Goal: Task Accomplishment & Management: Use online tool/utility

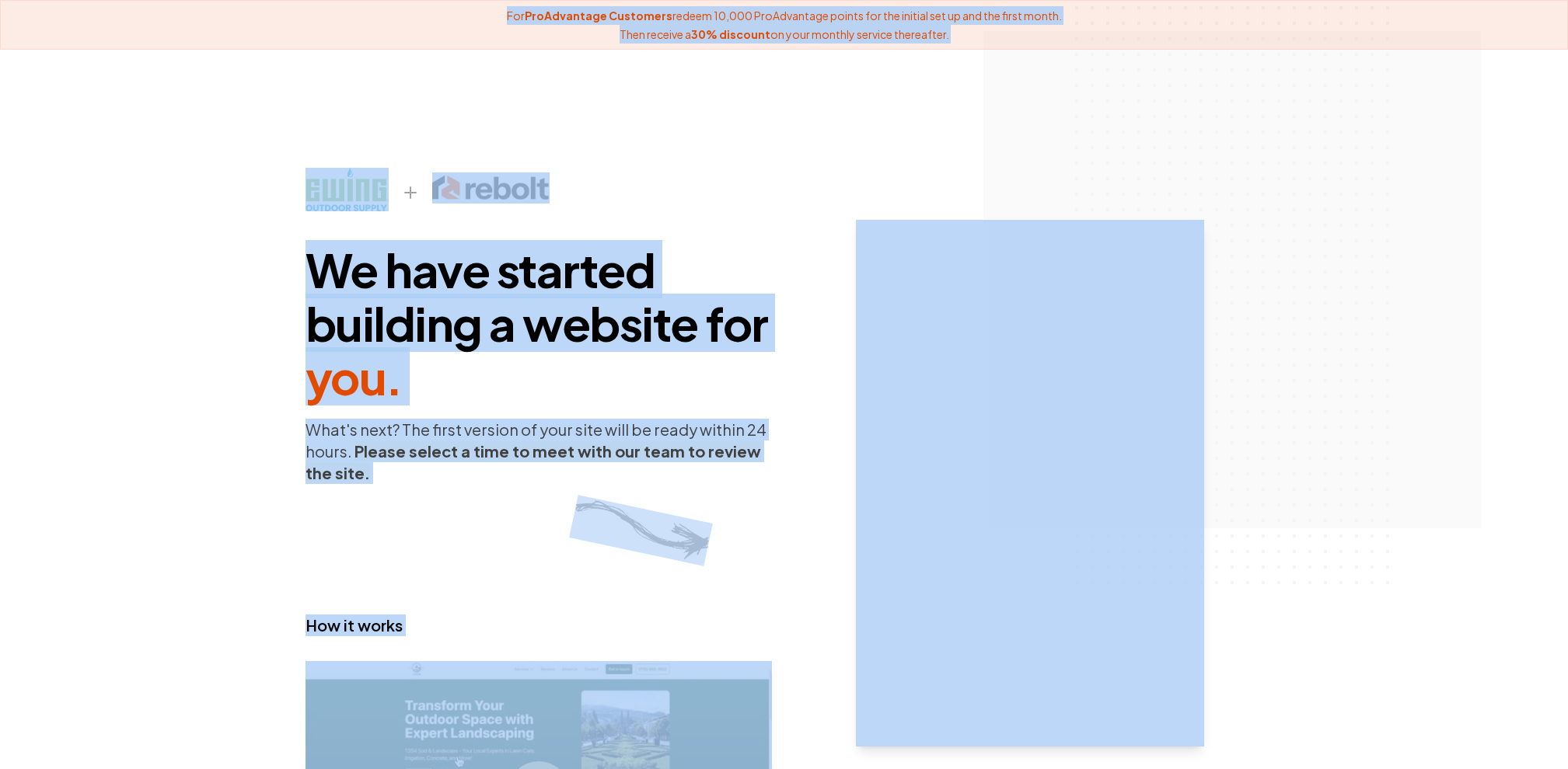
drag, startPoint x: 507, startPoint y: 23, endPoint x: 989, endPoint y: 64, distance: 483.7
click at [989, 64] on div "For ProAdvantage Customers redeem 10,000 ProAdvantage points for the initial se…" at bounding box center [784, 471] width 1568 height 943
click at [989, 64] on div "We have started building a website for you . What's next? The first version of …" at bounding box center [784, 496] width 1568 height 893
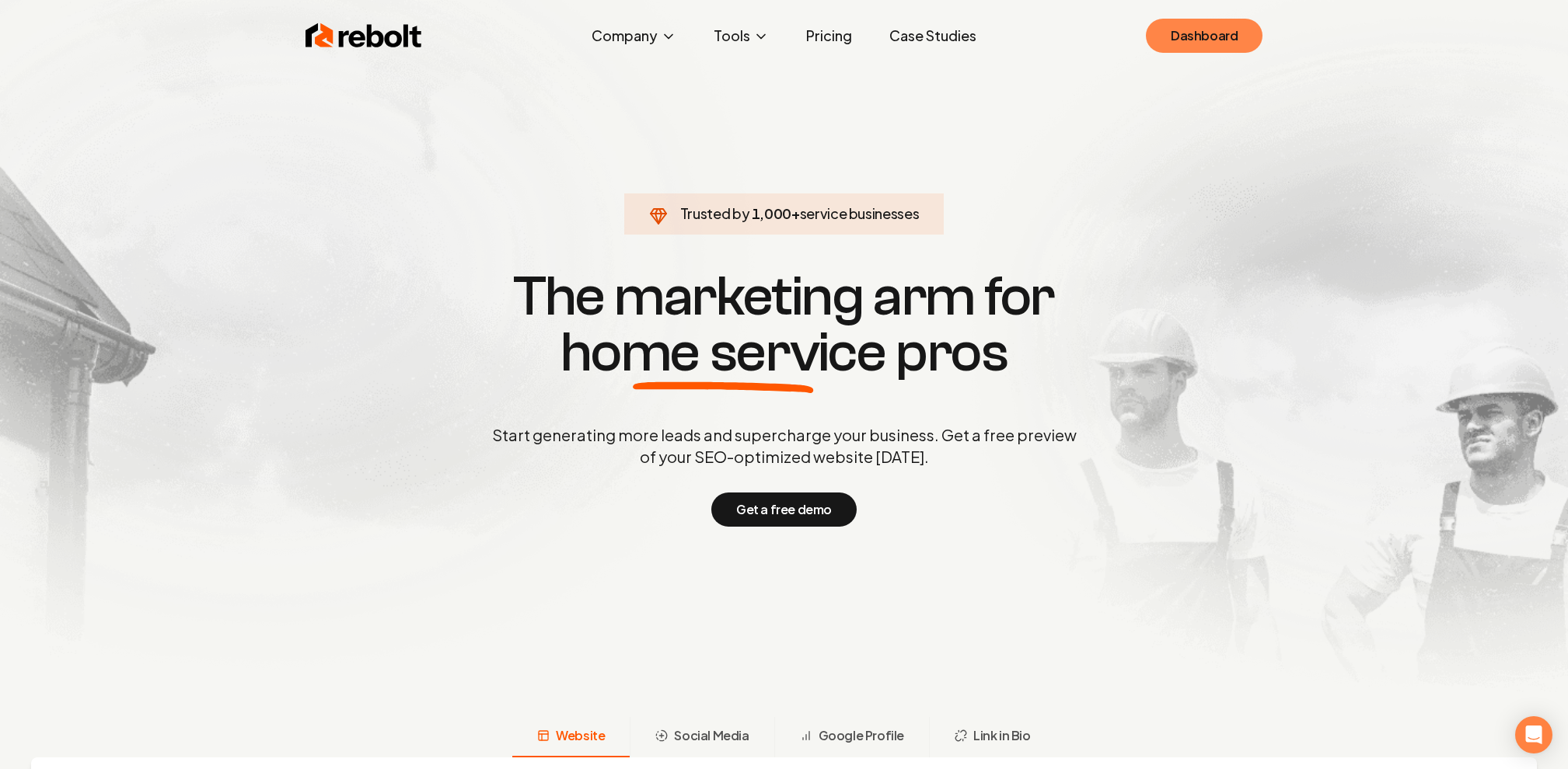
click at [1249, 41] on link "Dashboard" at bounding box center [1204, 35] width 116 height 34
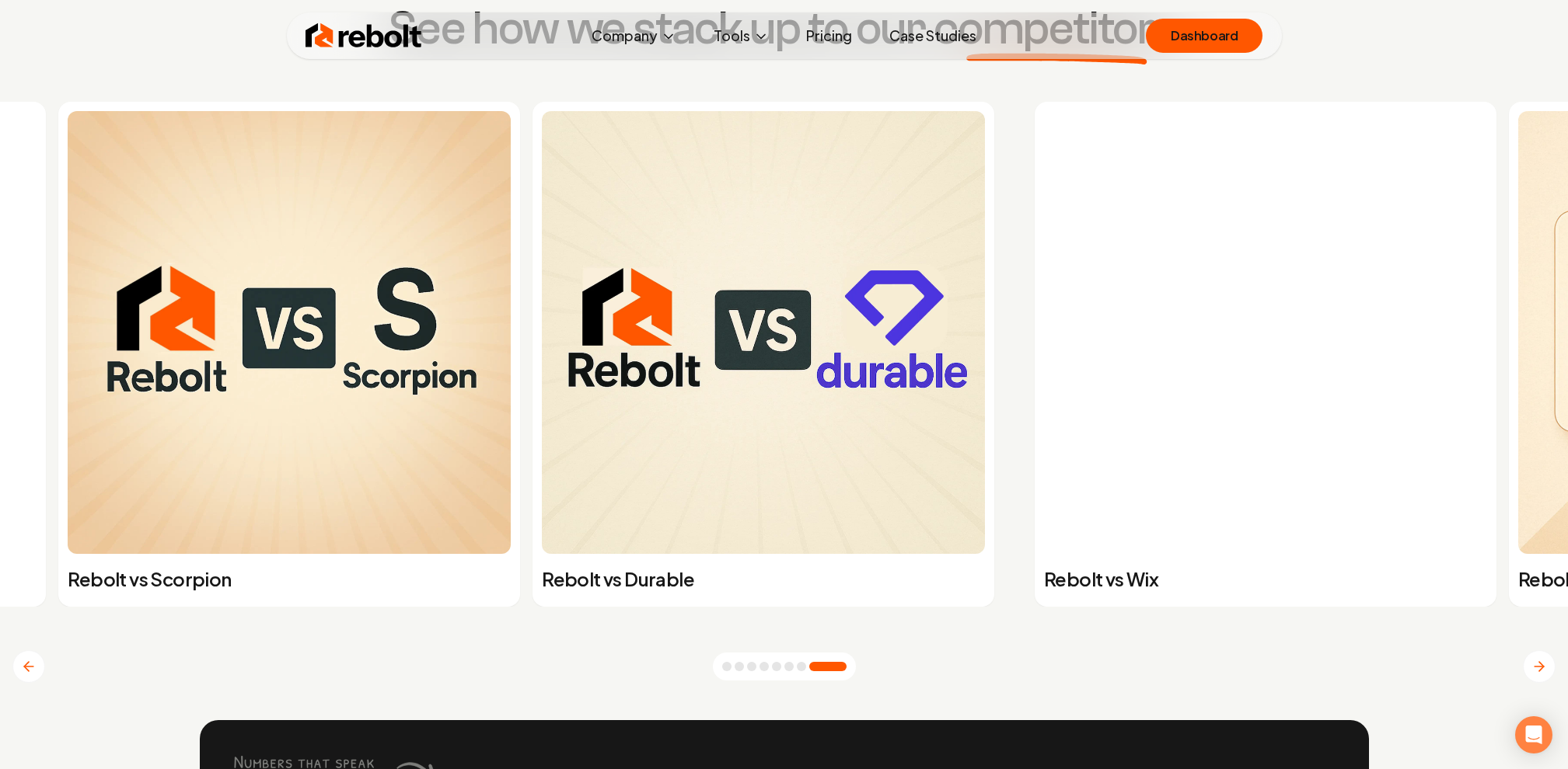
scroll to position [6141, 0]
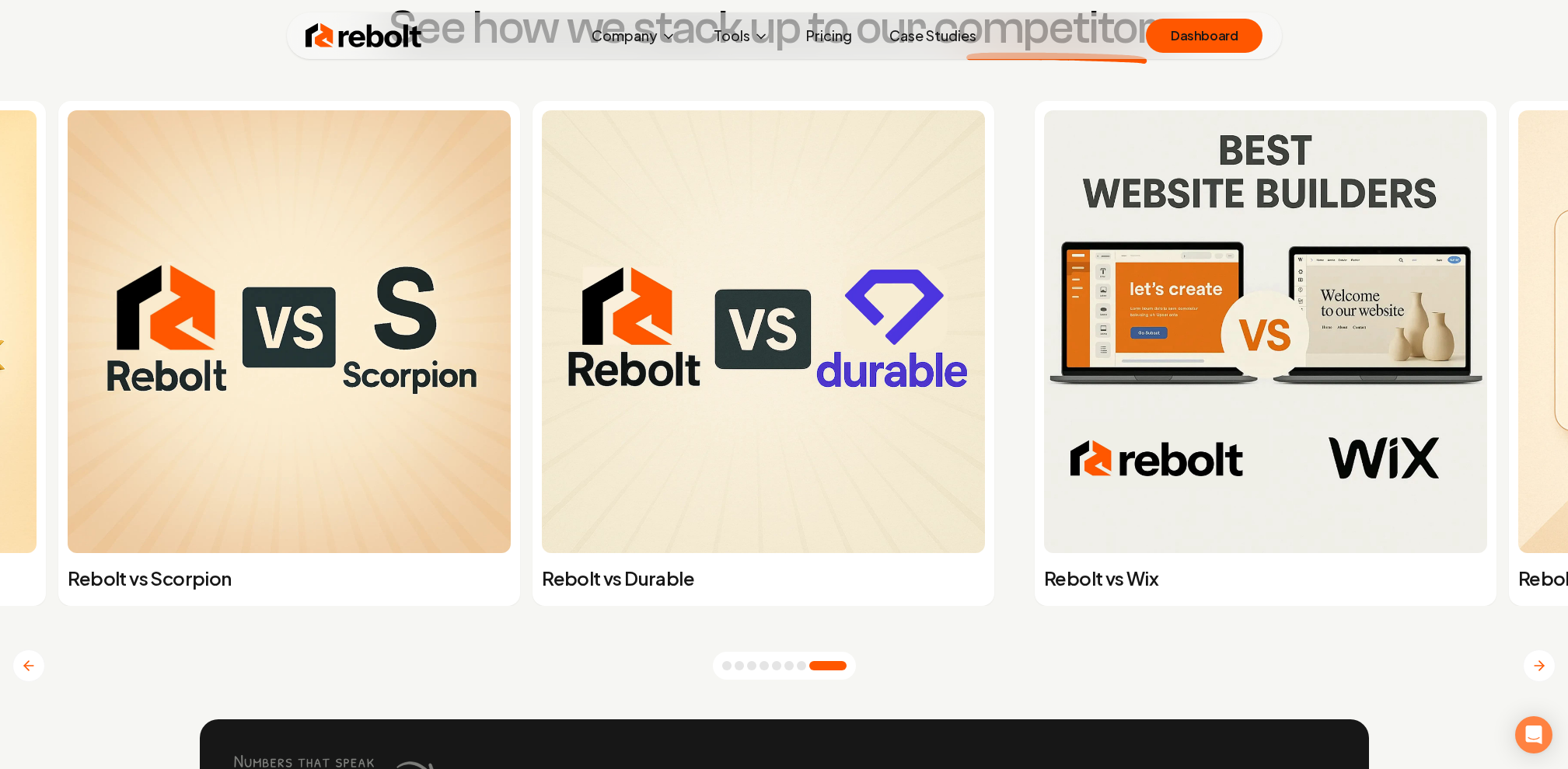
click at [804, 667] on button "Go to slide 7" at bounding box center [801, 666] width 10 height 10
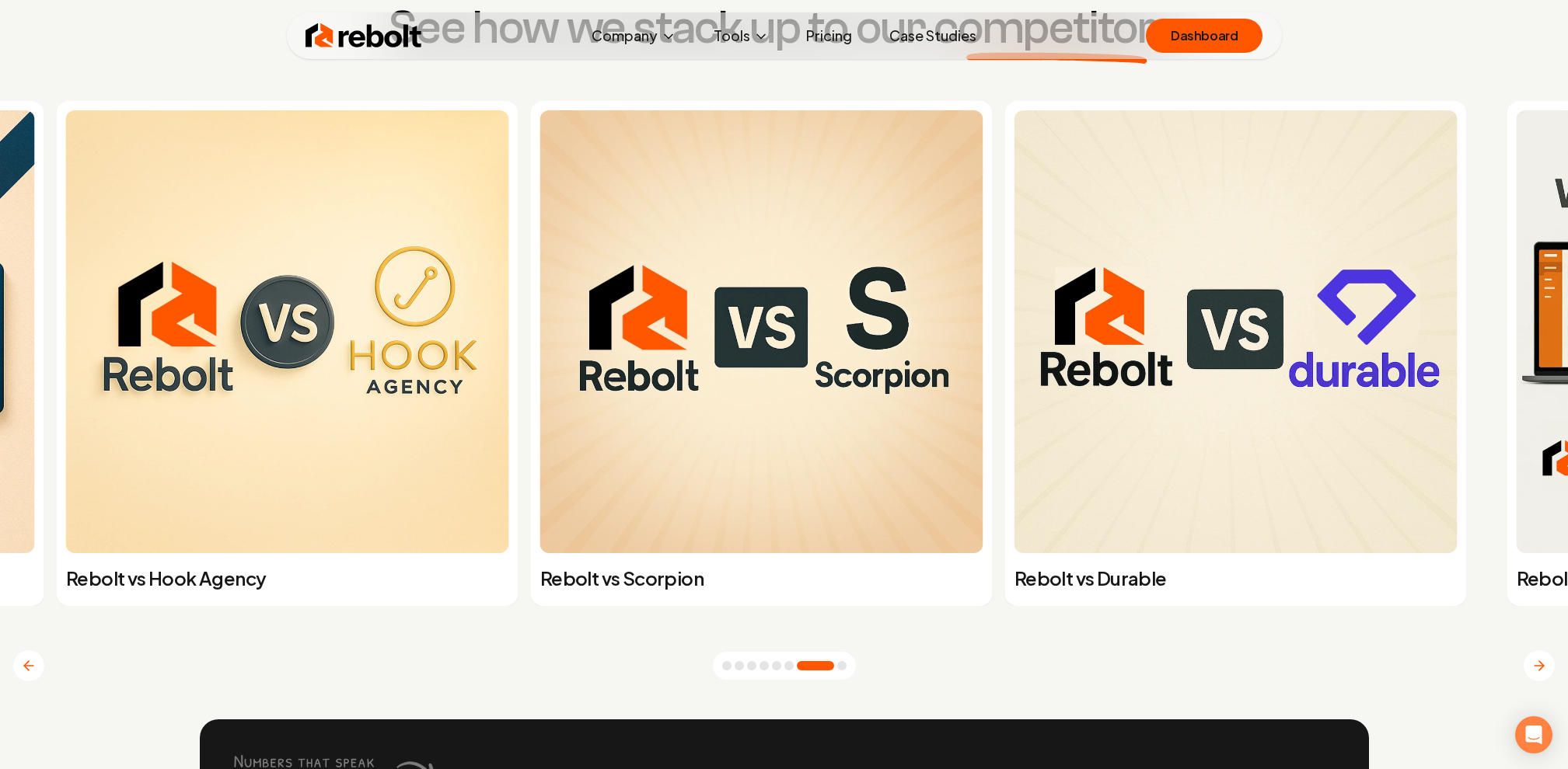
click at [728, 673] on div at bounding box center [784, 665] width 143 height 28
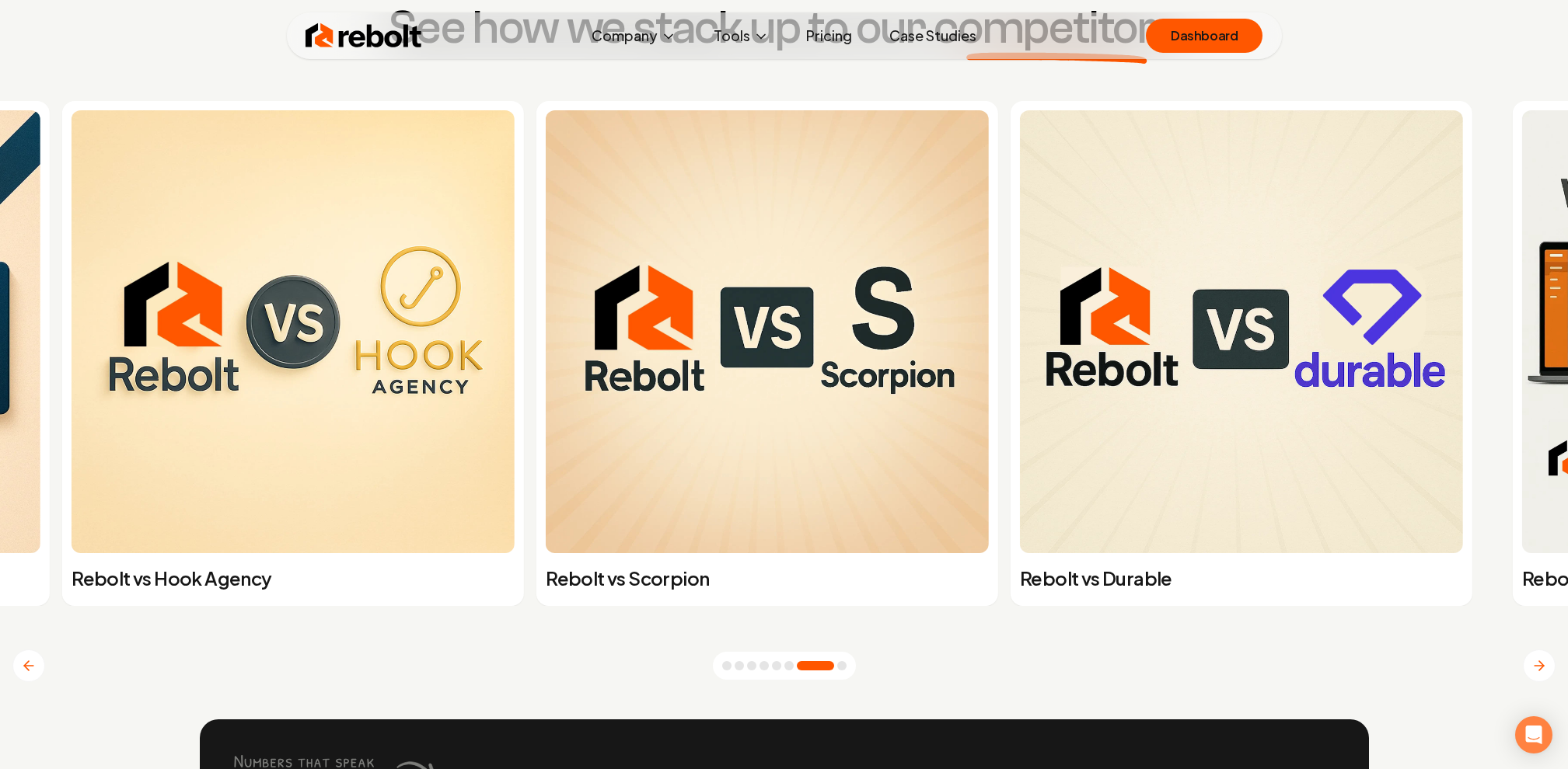
click at [728, 669] on button "Go to slide 1" at bounding box center [727, 666] width 10 height 10
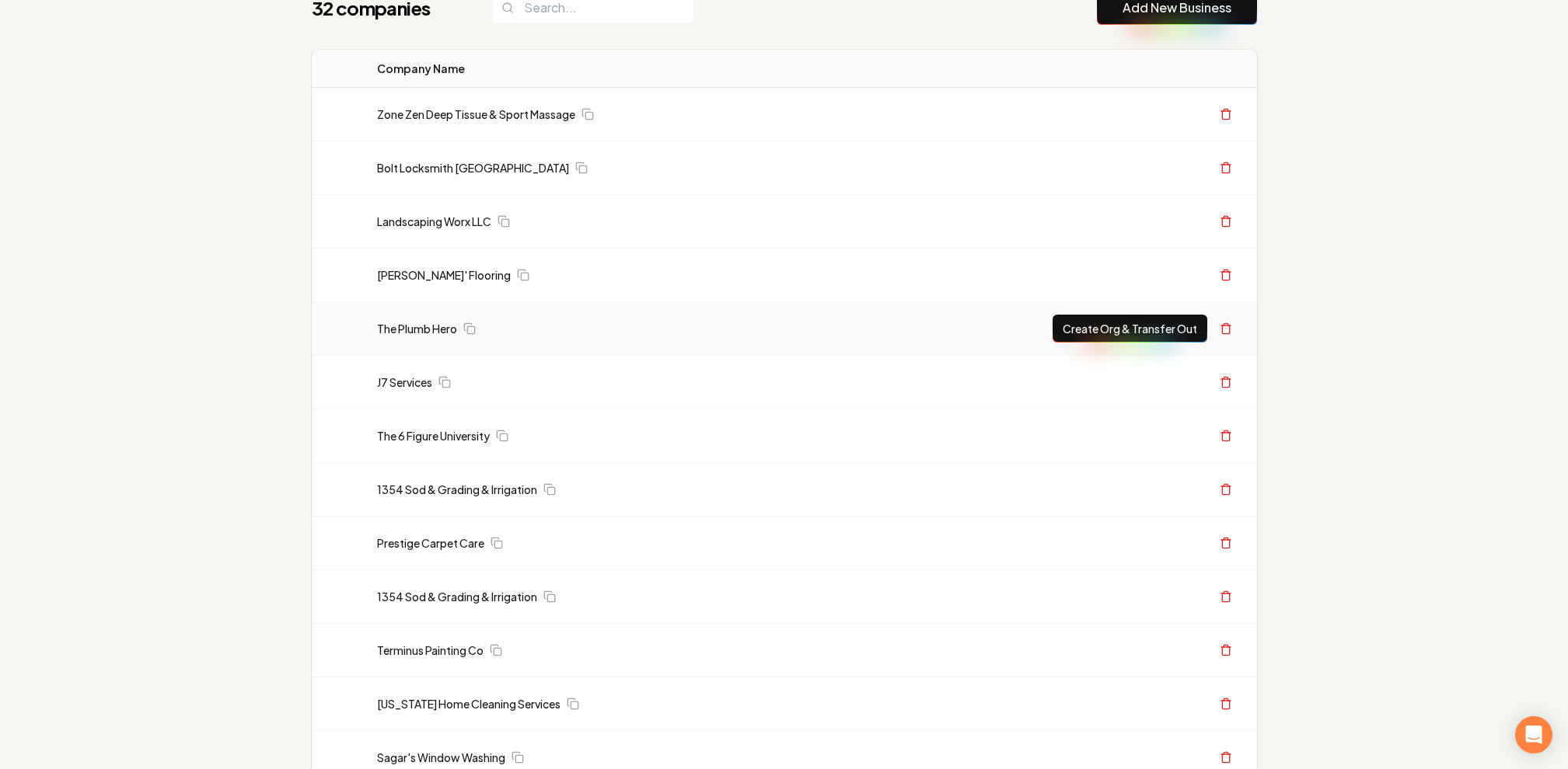
scroll to position [109, 0]
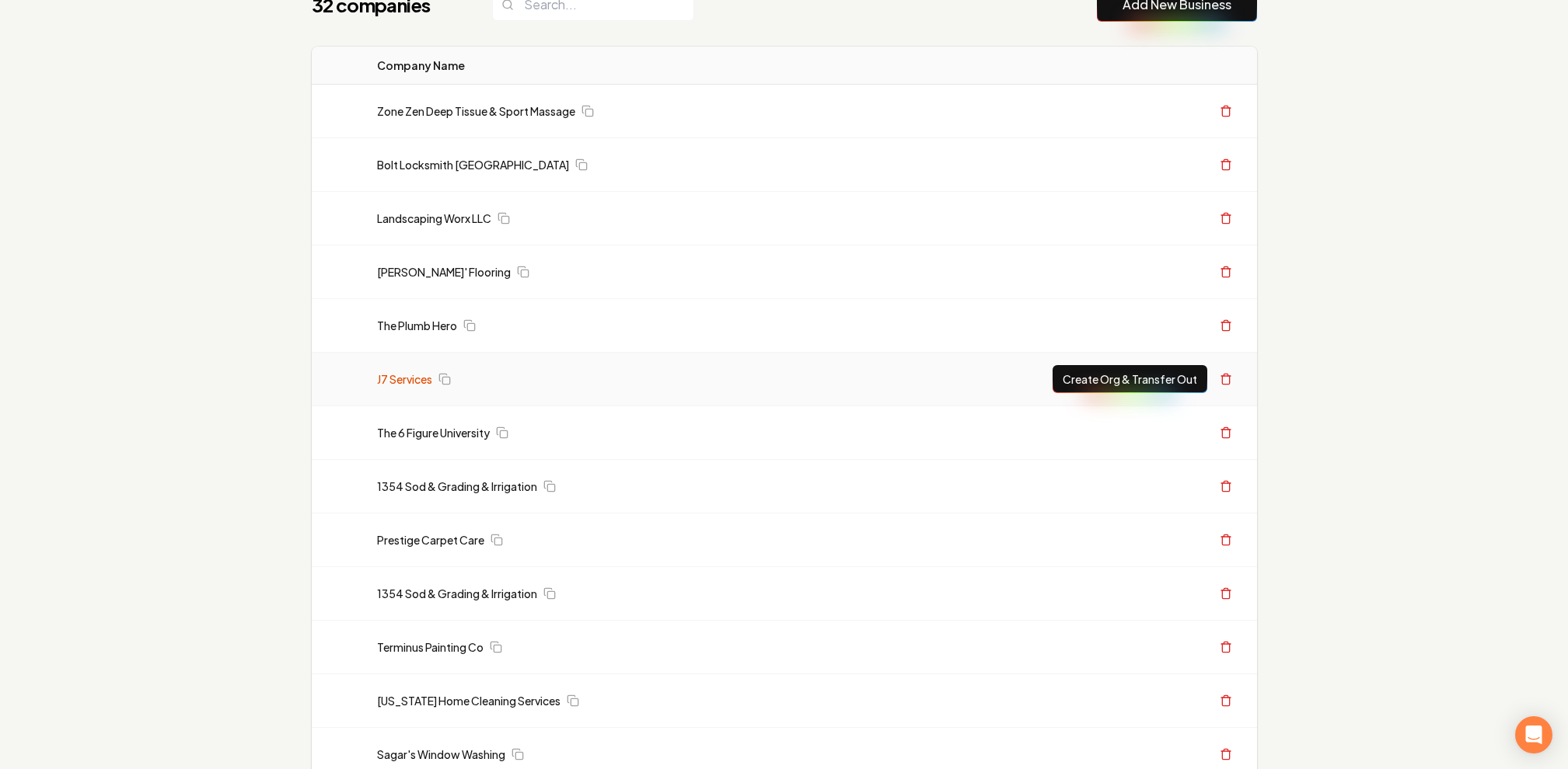
click at [408, 375] on link "J7 Services" at bounding box center [405, 379] width 55 height 16
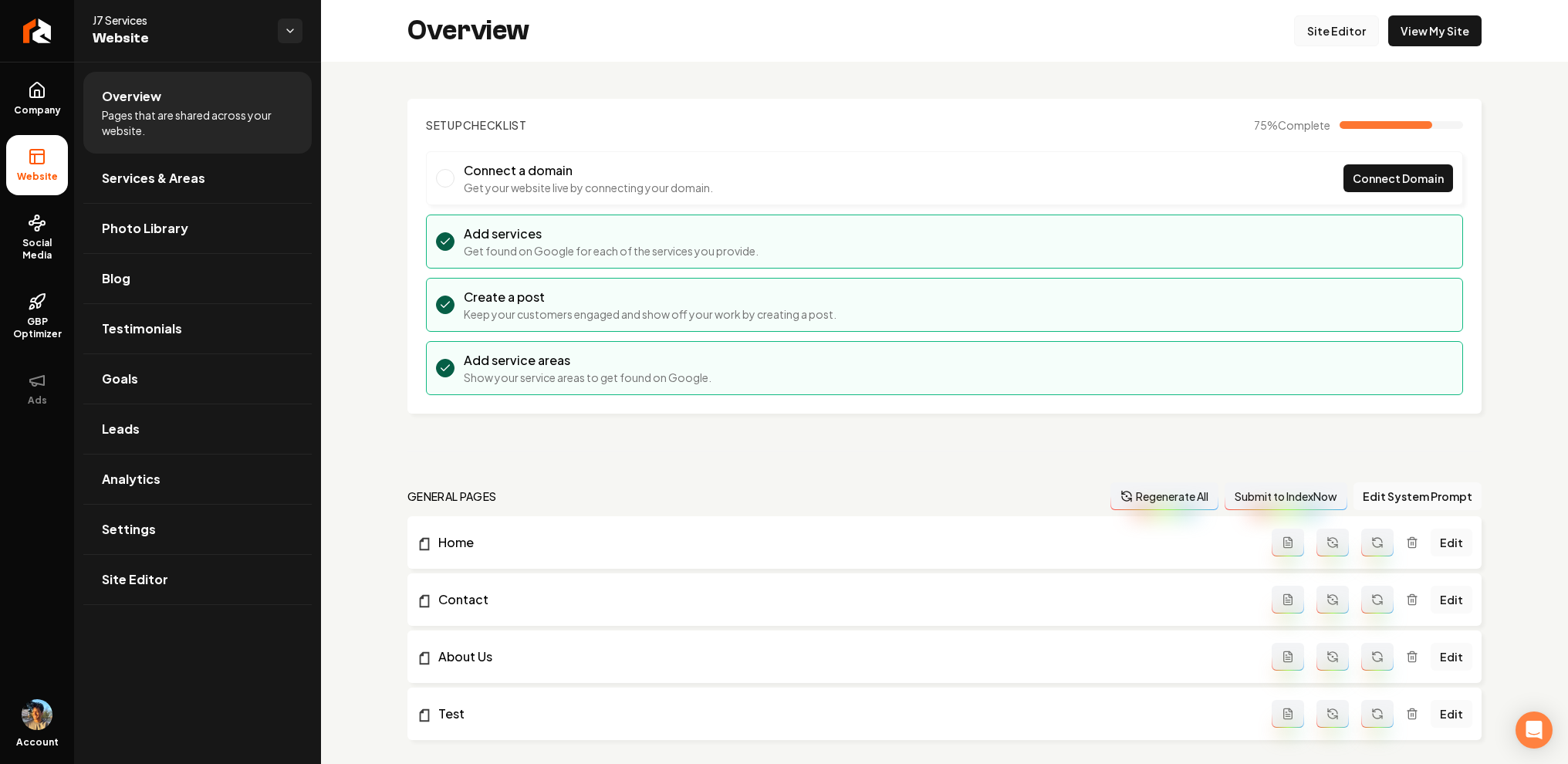
click at [1328, 29] on link "Site Editor" at bounding box center [1337, 31] width 85 height 31
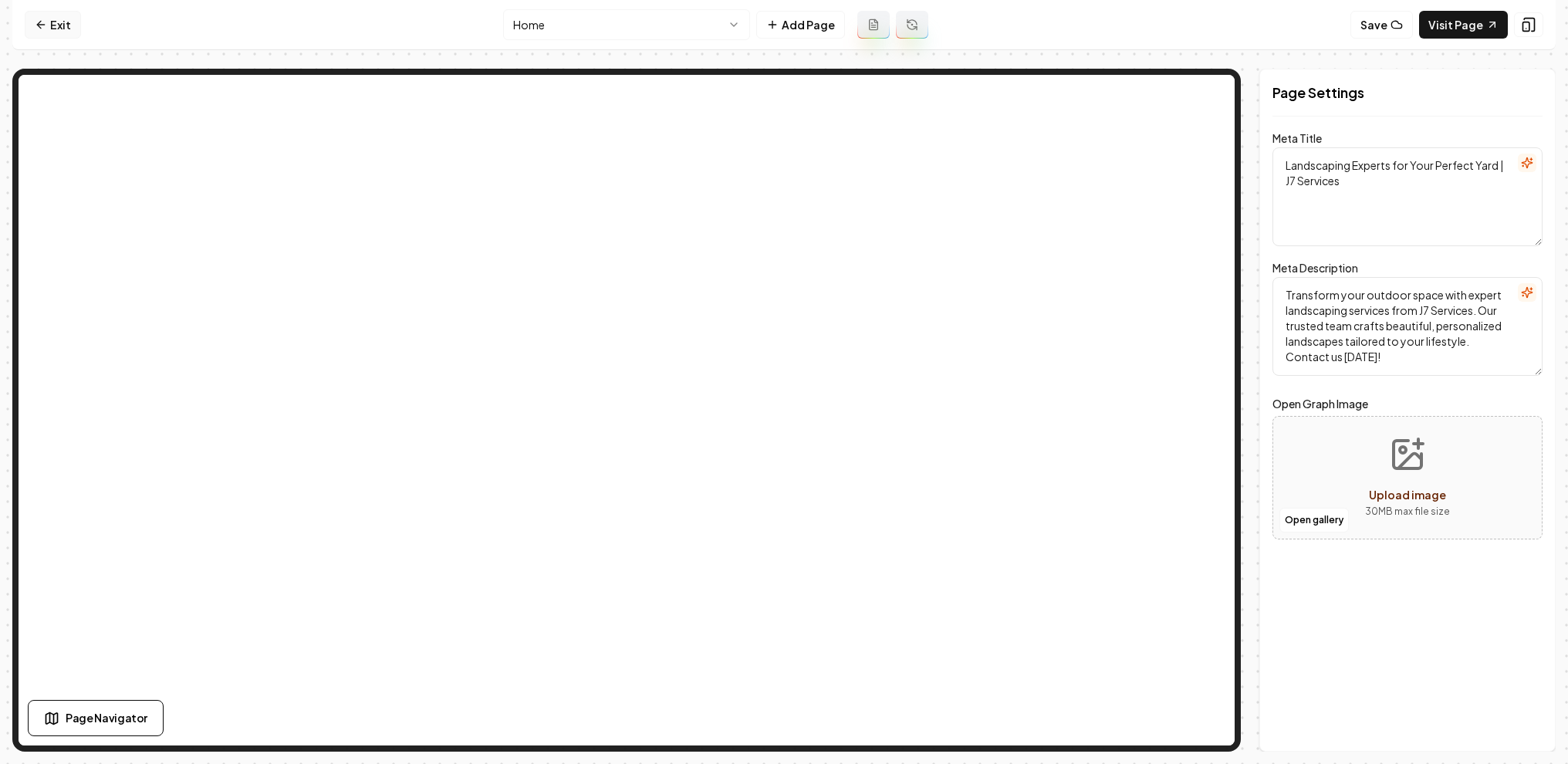
click at [46, 22] on icon at bounding box center [40, 24] width 13 height 13
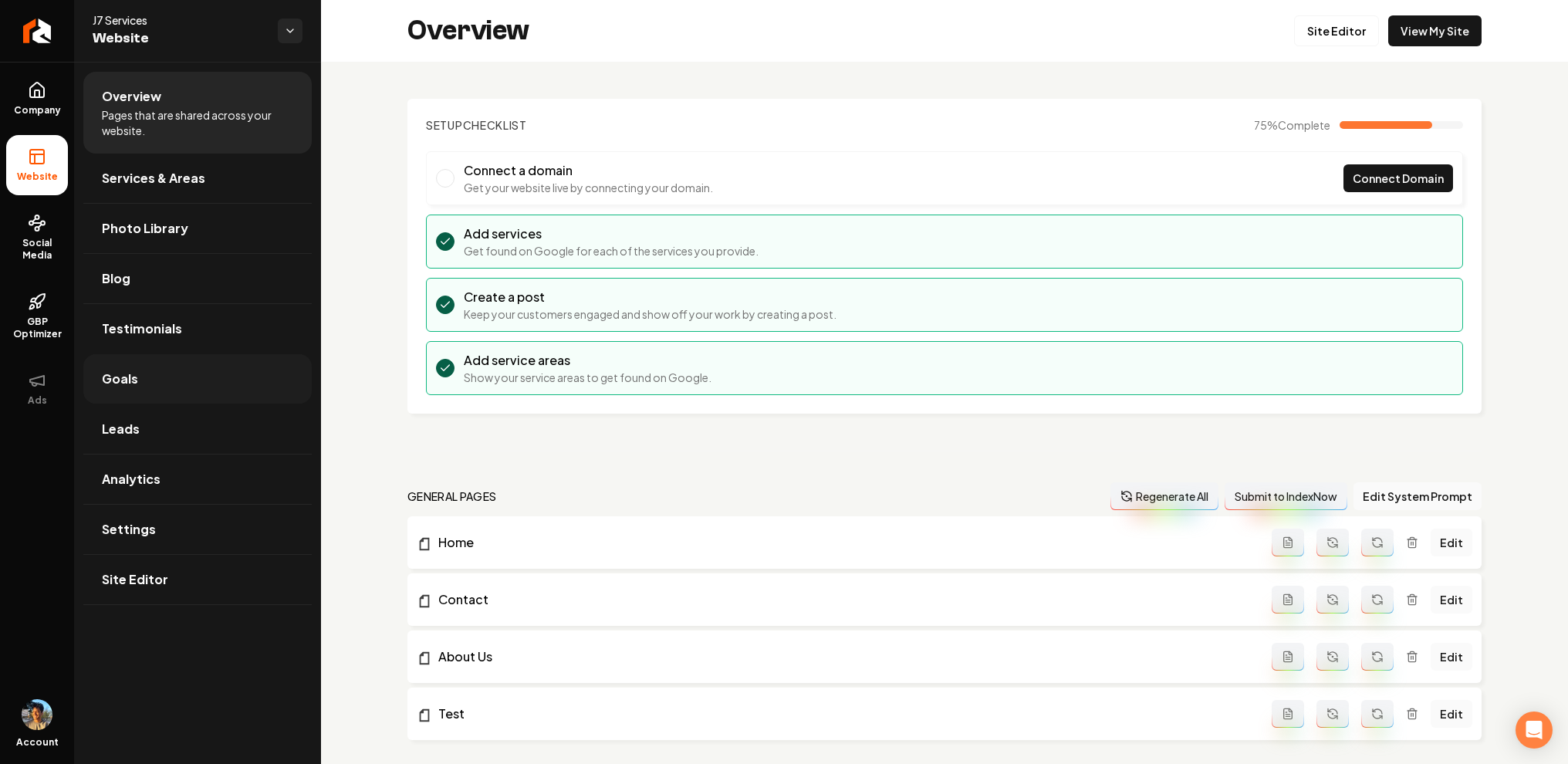
click at [118, 370] on span "Goals" at bounding box center [120, 379] width 37 height 18
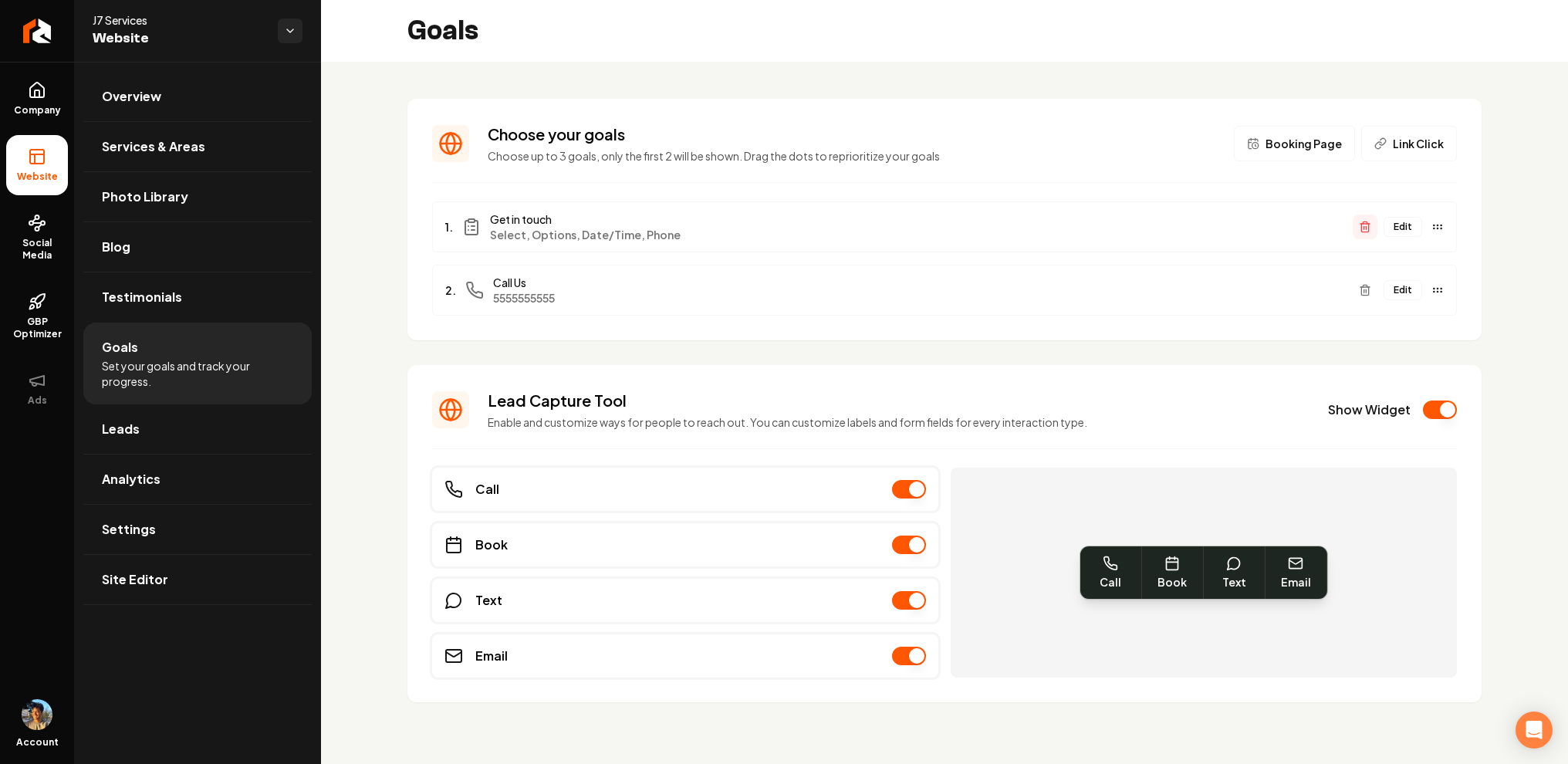
click at [1371, 232] on icon "Main content area" at bounding box center [1365, 226] width 13 height 13
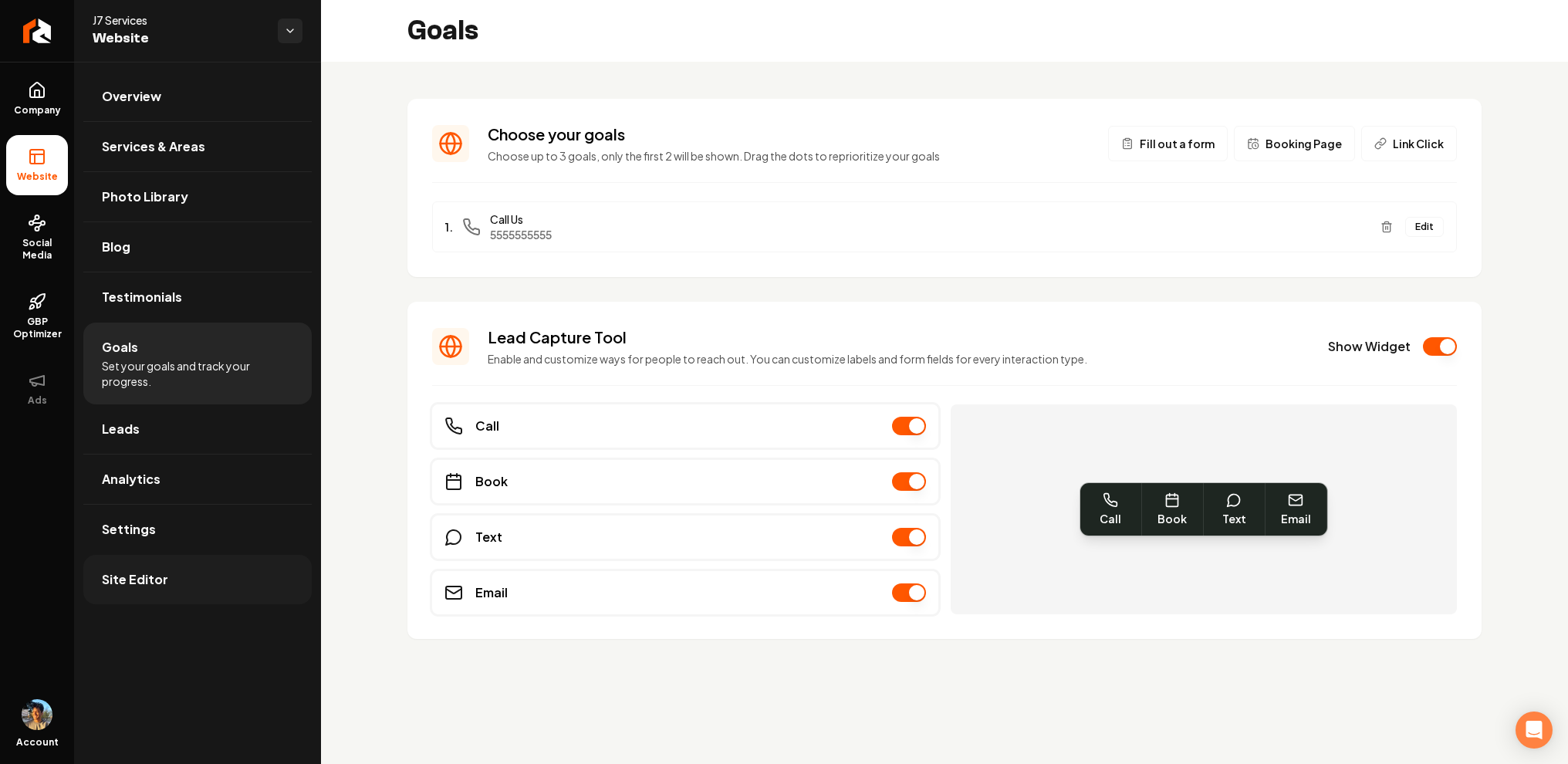
click at [153, 572] on span "Site Editor" at bounding box center [135, 579] width 66 height 18
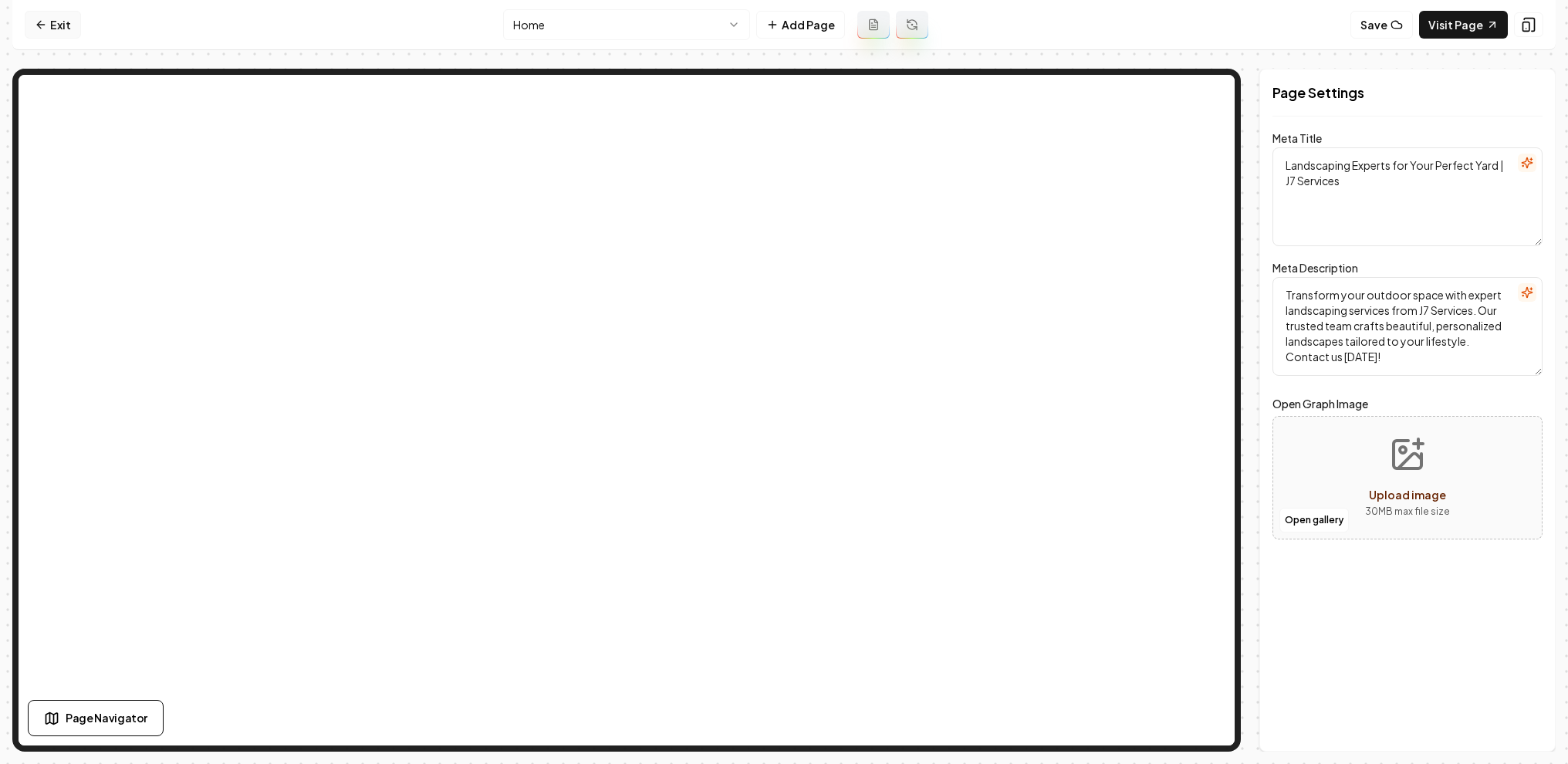
click at [43, 25] on icon at bounding box center [39, 25] width 7 height 0
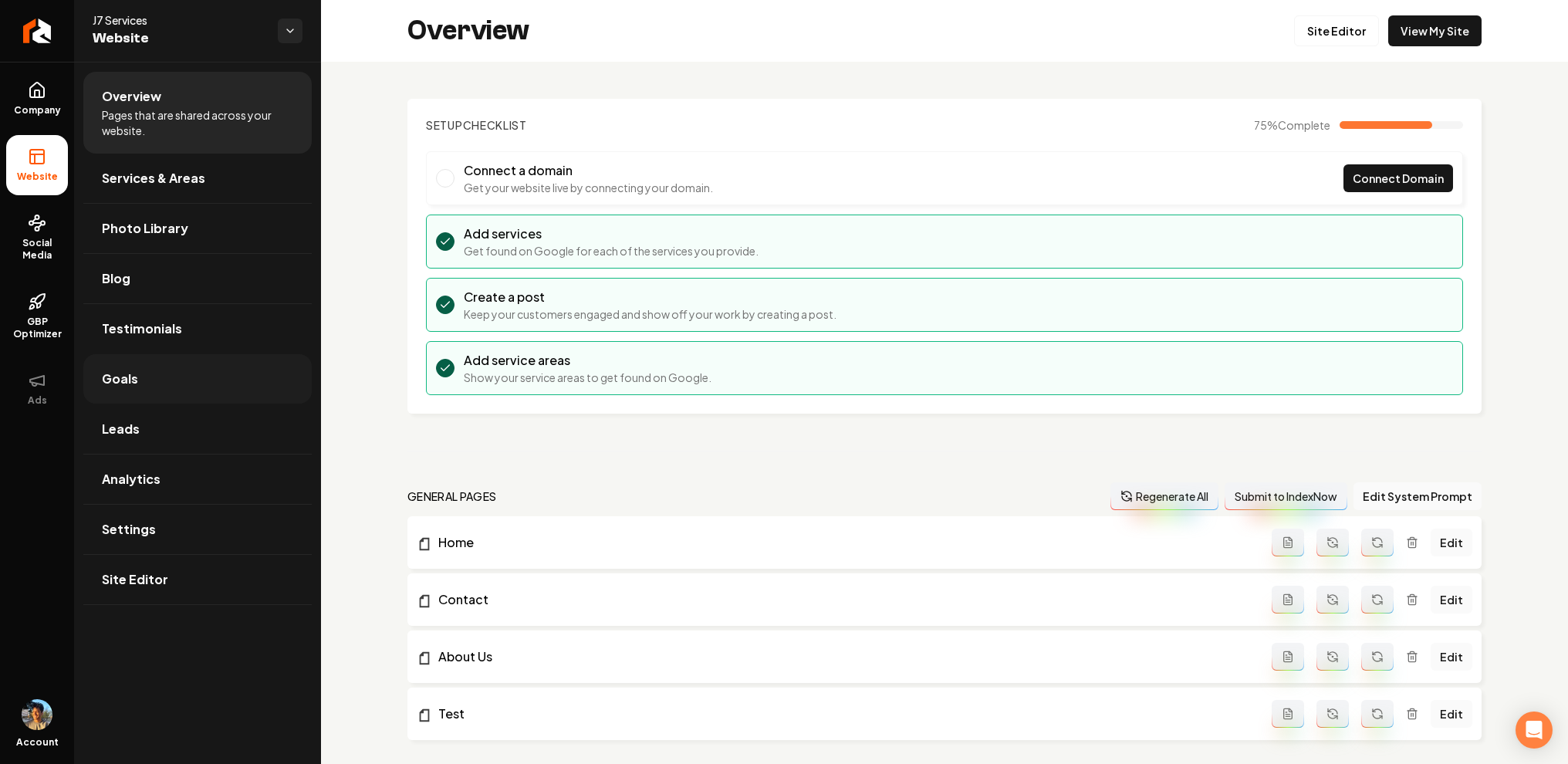
click at [217, 382] on link "Goals" at bounding box center [197, 379] width 228 height 49
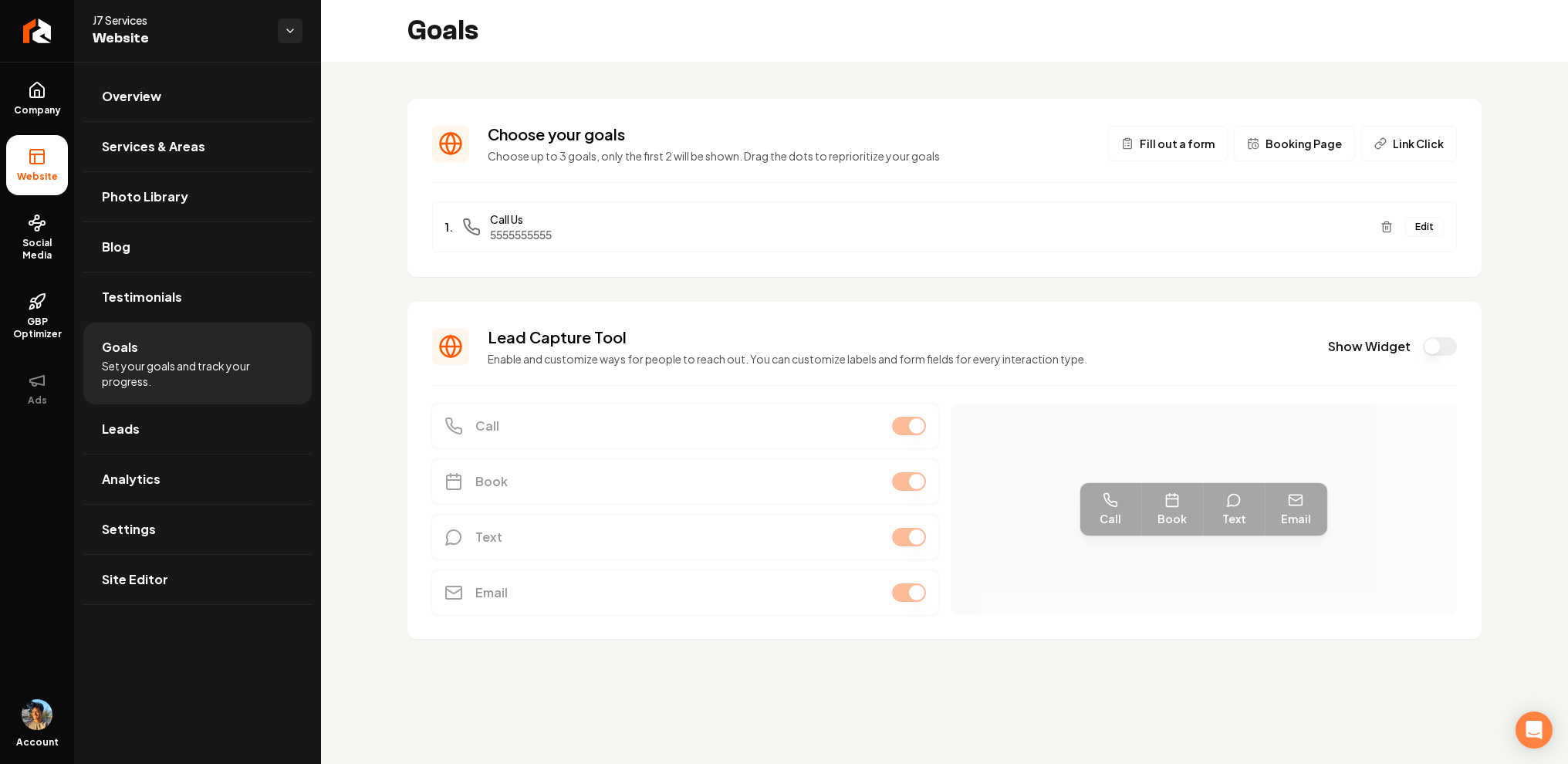
click at [1181, 145] on span "Fill out a form" at bounding box center [1178, 144] width 75 height 15
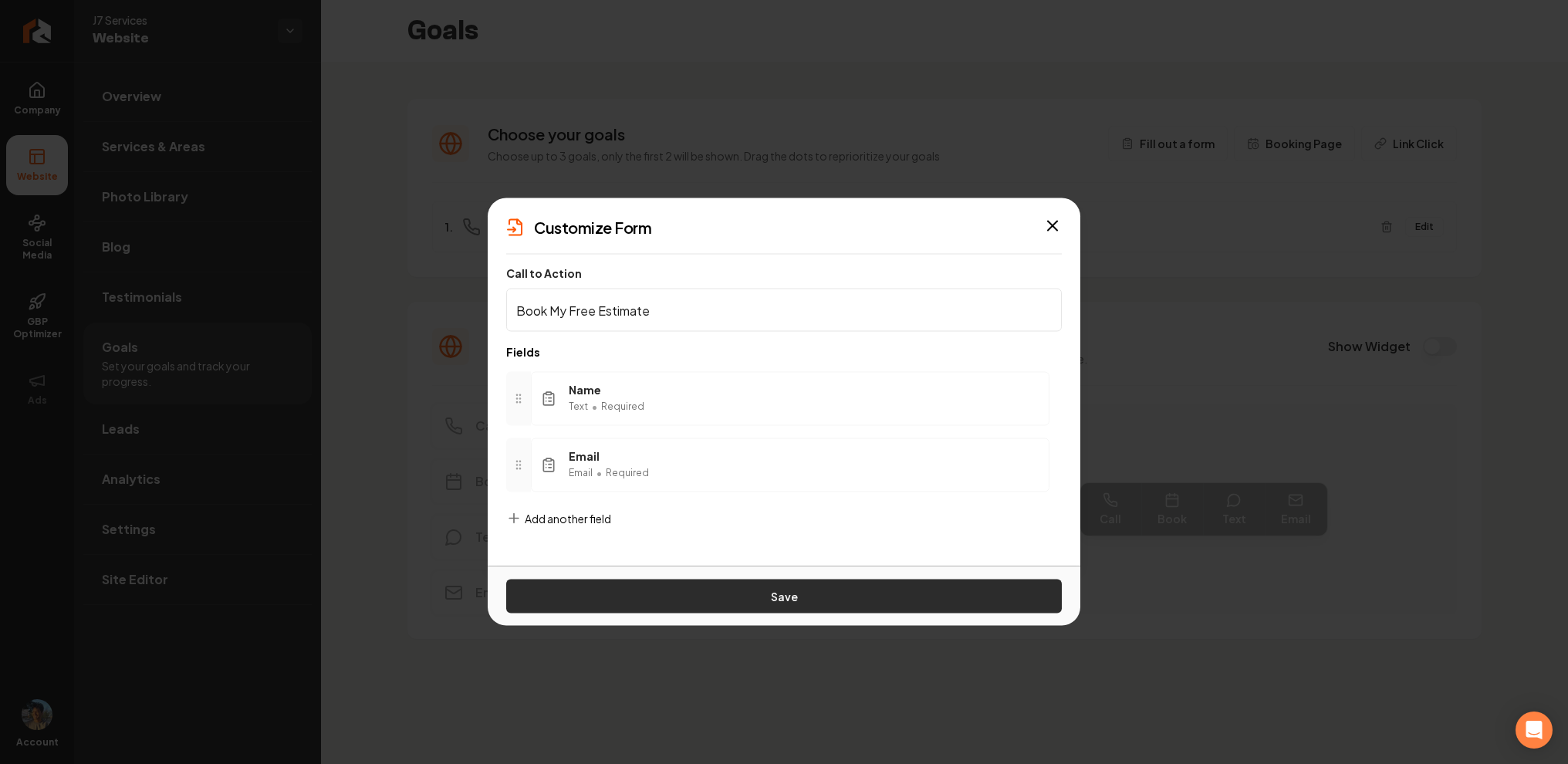
click at [699, 594] on button "Save" at bounding box center [784, 596] width 556 height 34
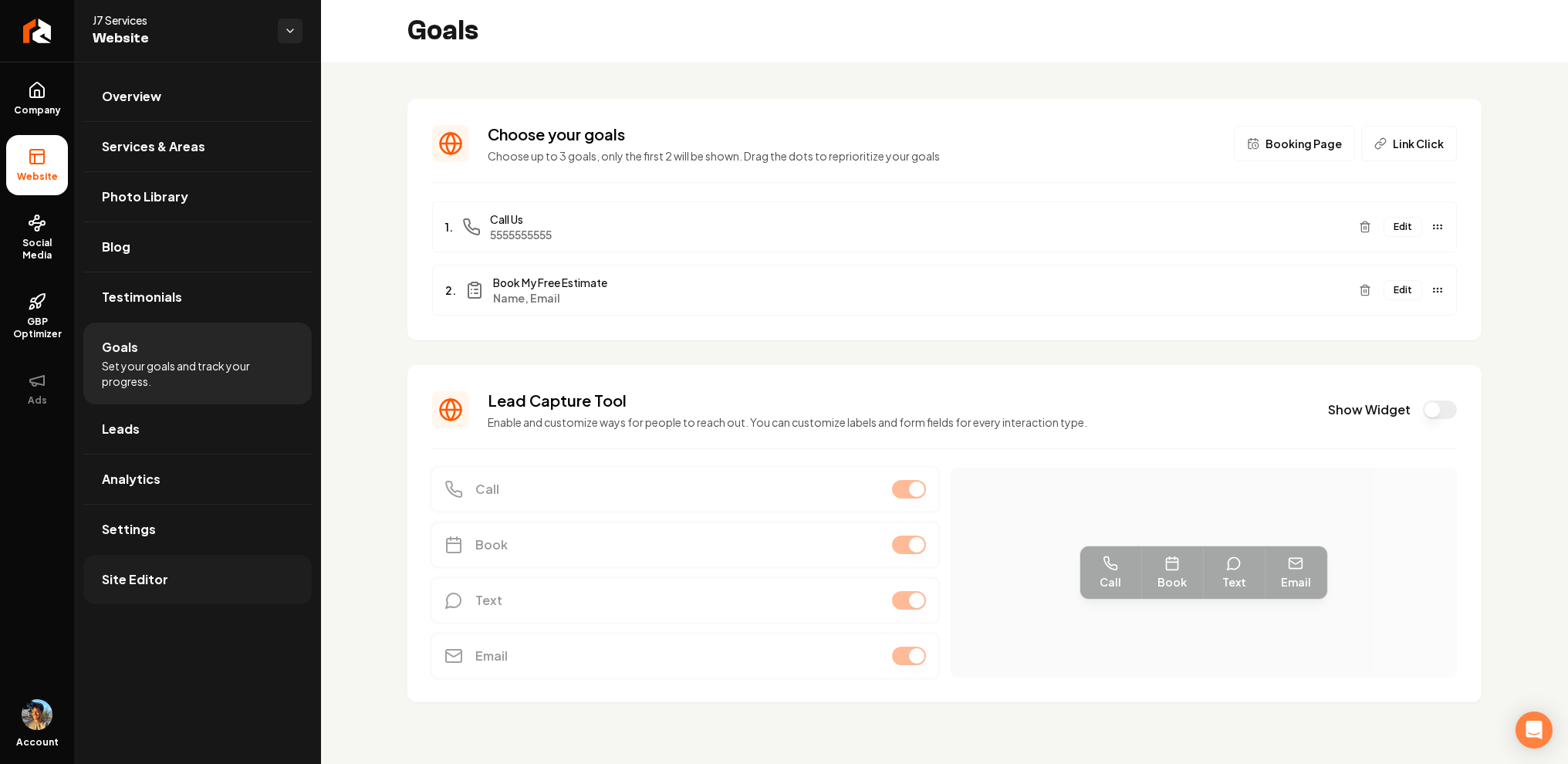
click at [194, 571] on link "Site Editor" at bounding box center [197, 579] width 228 height 49
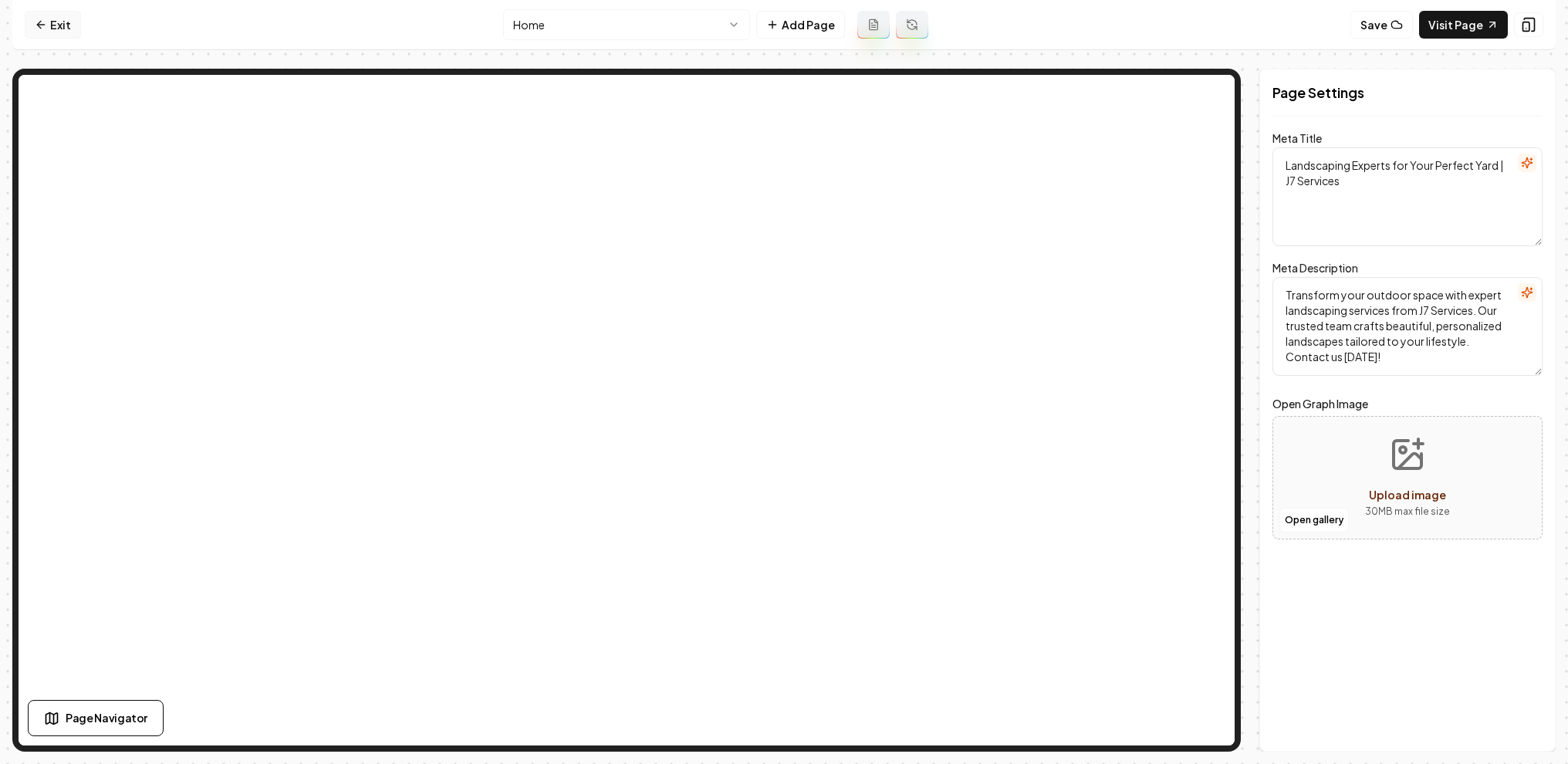
click at [54, 22] on link "Exit" at bounding box center [53, 24] width 57 height 28
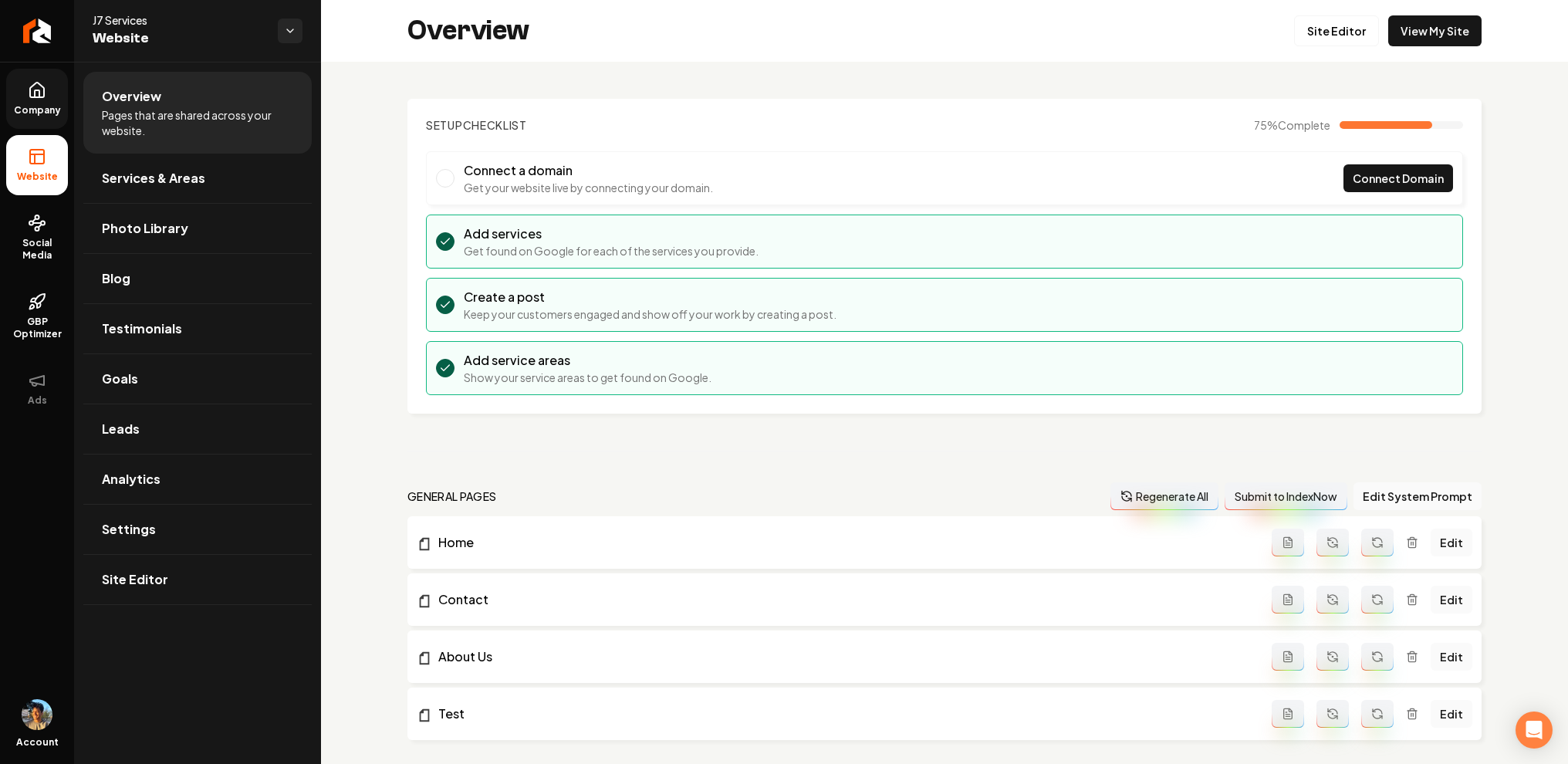
click at [52, 98] on link "Company" at bounding box center [37, 98] width 62 height 61
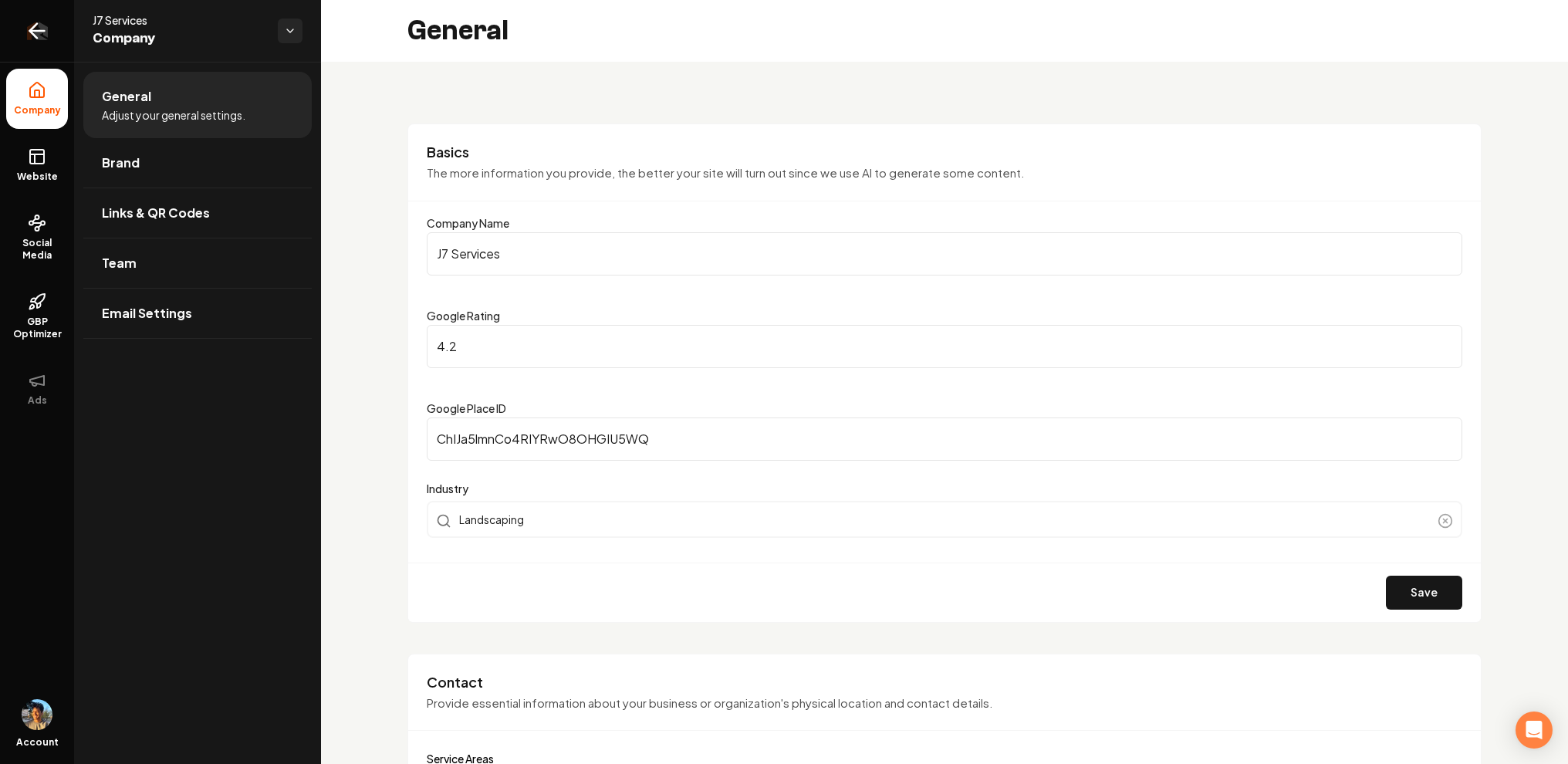
click at [44, 40] on icon "Return to dashboard" at bounding box center [38, 31] width 25 height 25
